Goal: Task Accomplishment & Management: Use online tool/utility

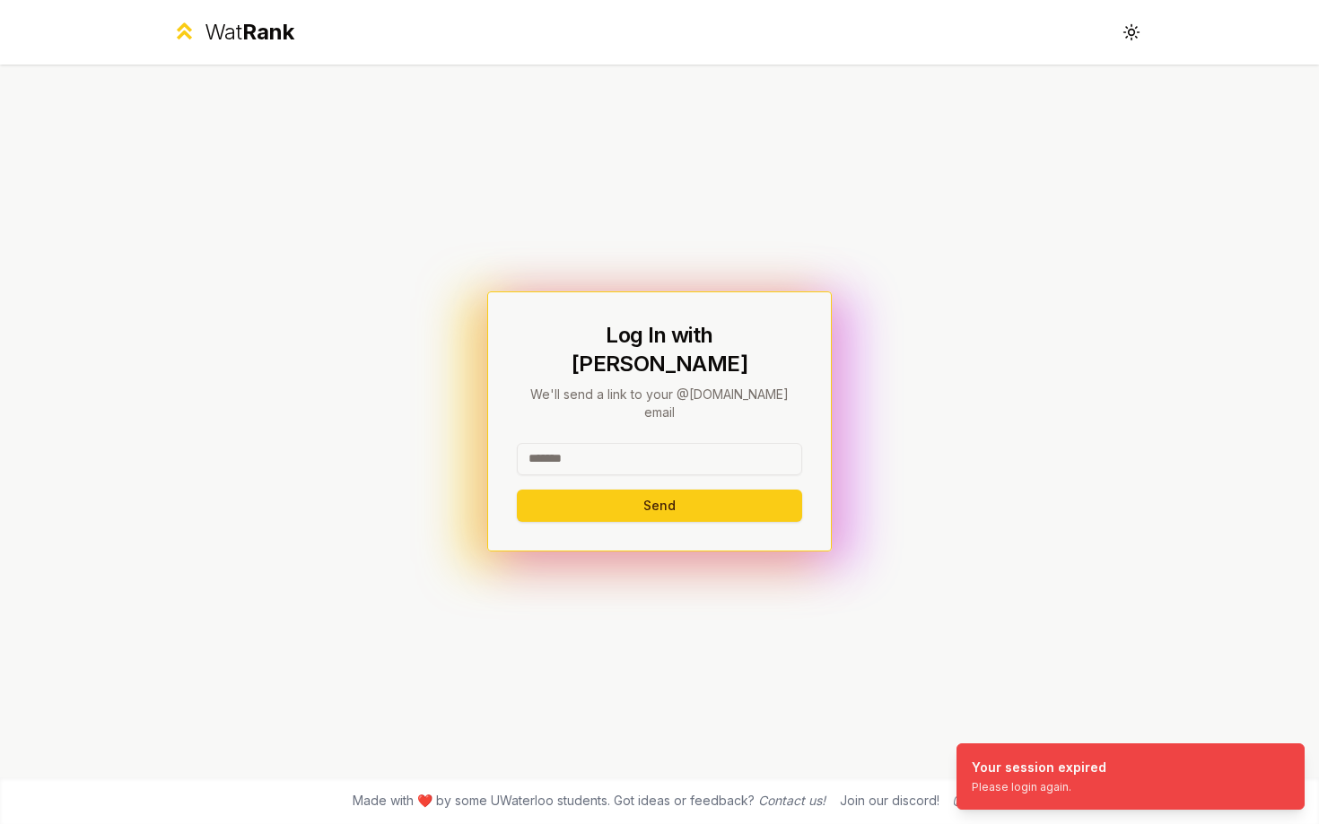
click at [689, 447] on input at bounding box center [659, 459] width 285 height 32
type input "******"
click at [517, 490] on button "Send" at bounding box center [659, 506] width 285 height 32
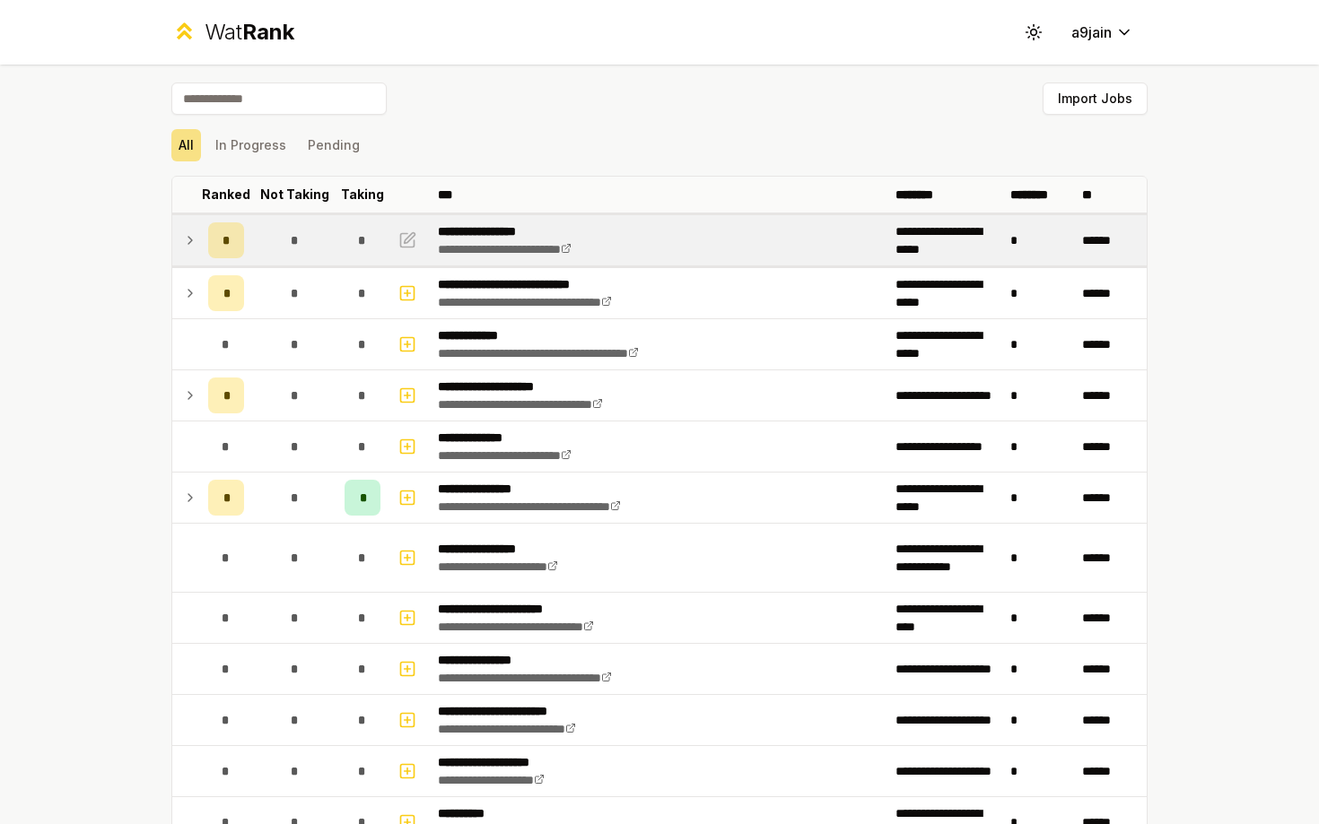
click at [195, 240] on icon at bounding box center [190, 241] width 14 height 22
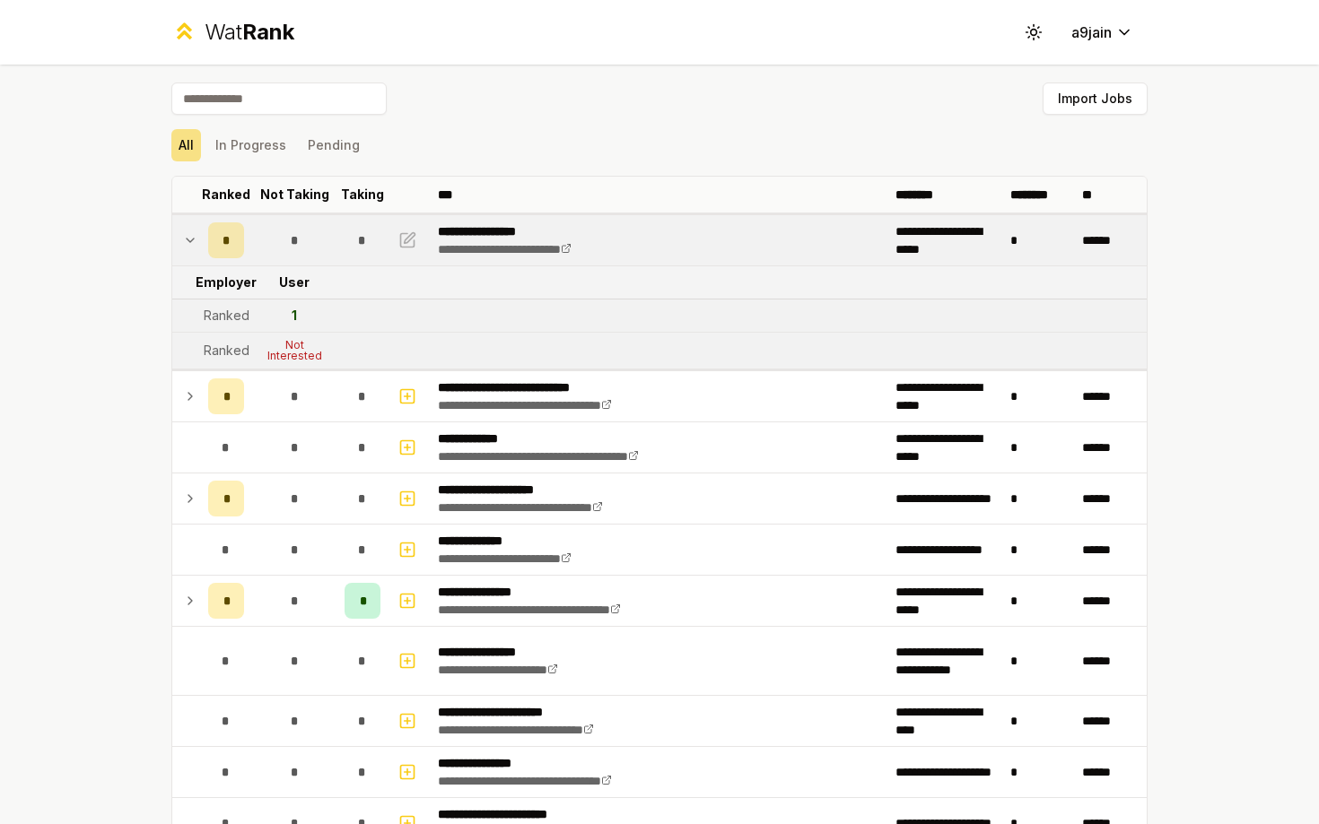
click at [195, 242] on icon at bounding box center [190, 241] width 14 height 22
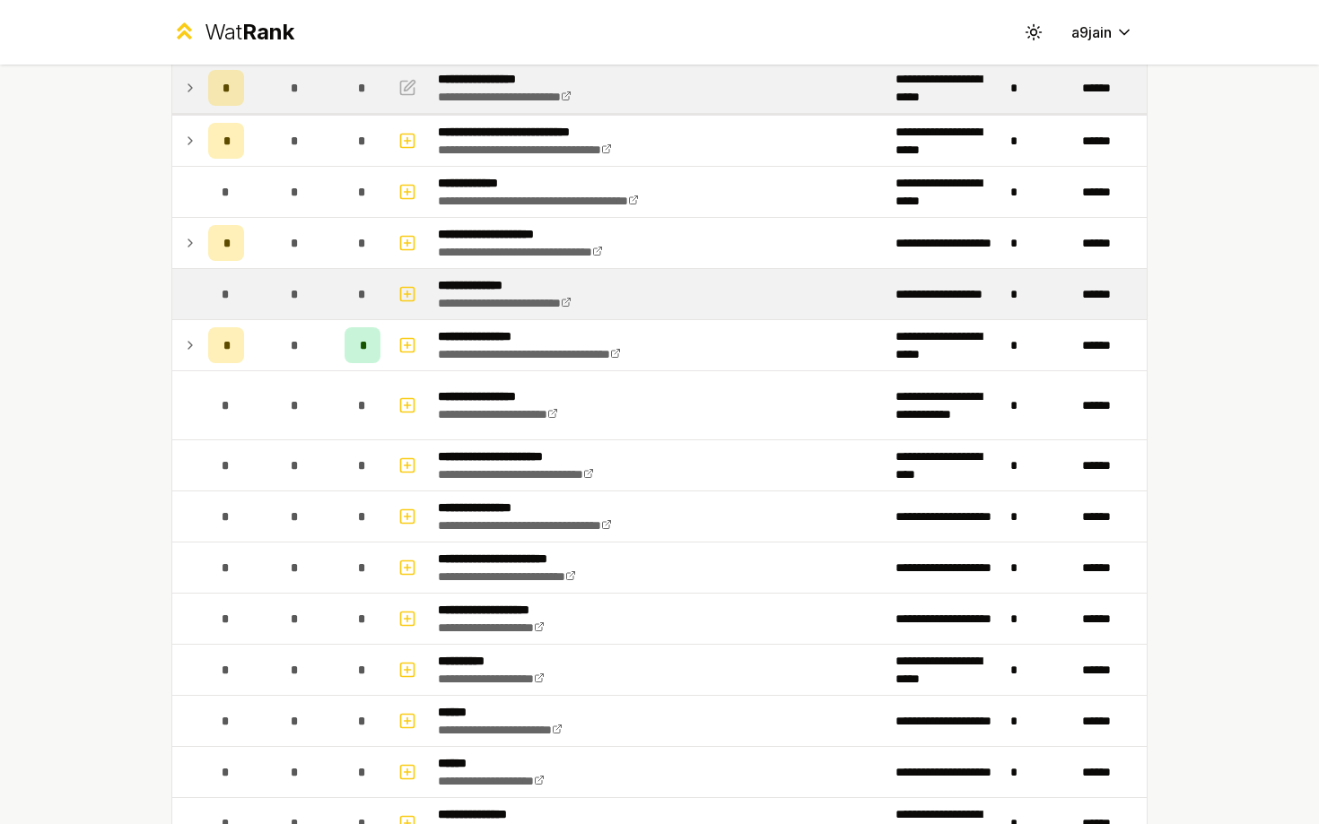
scroll to position [240, 0]
